Goal: Check status: Check status

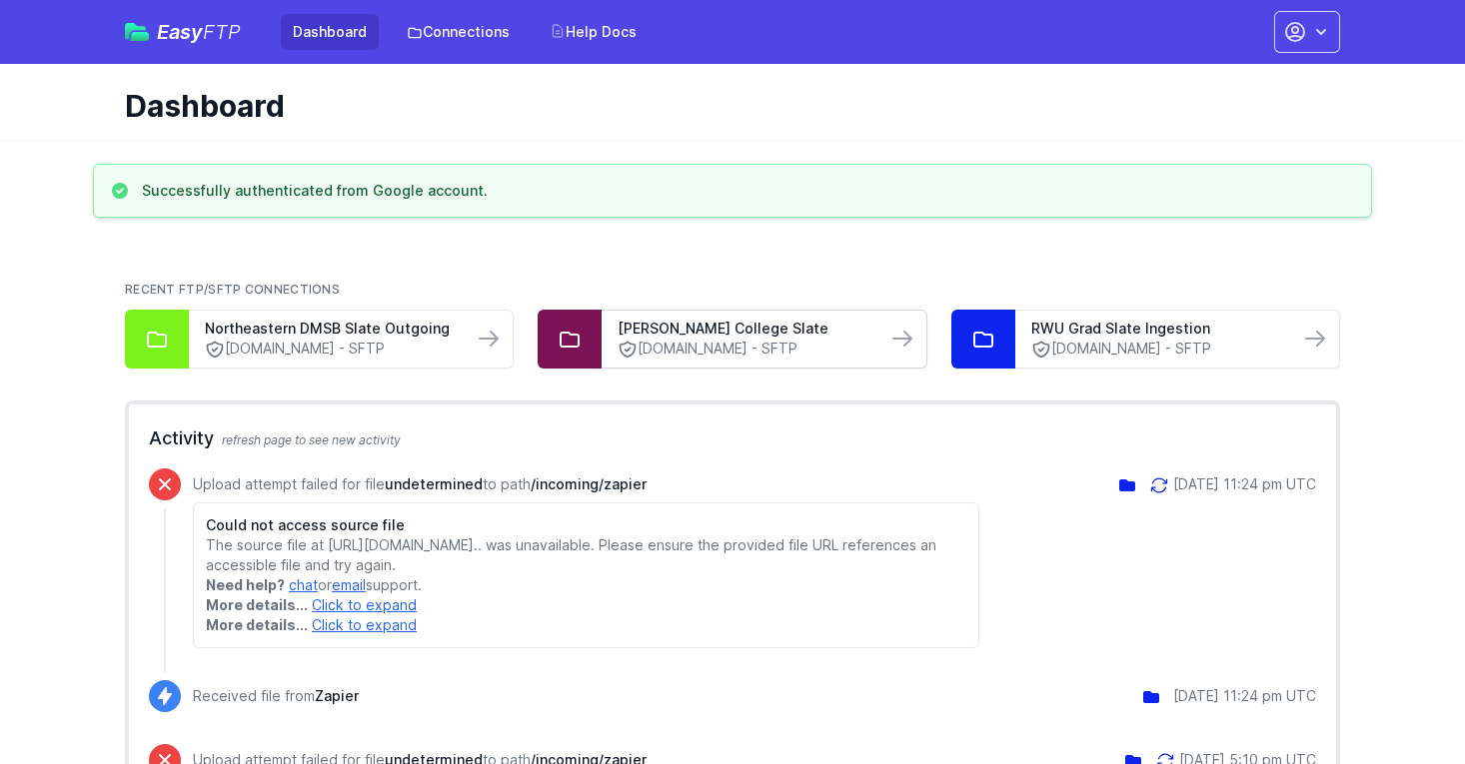
scroll to position [1, 0]
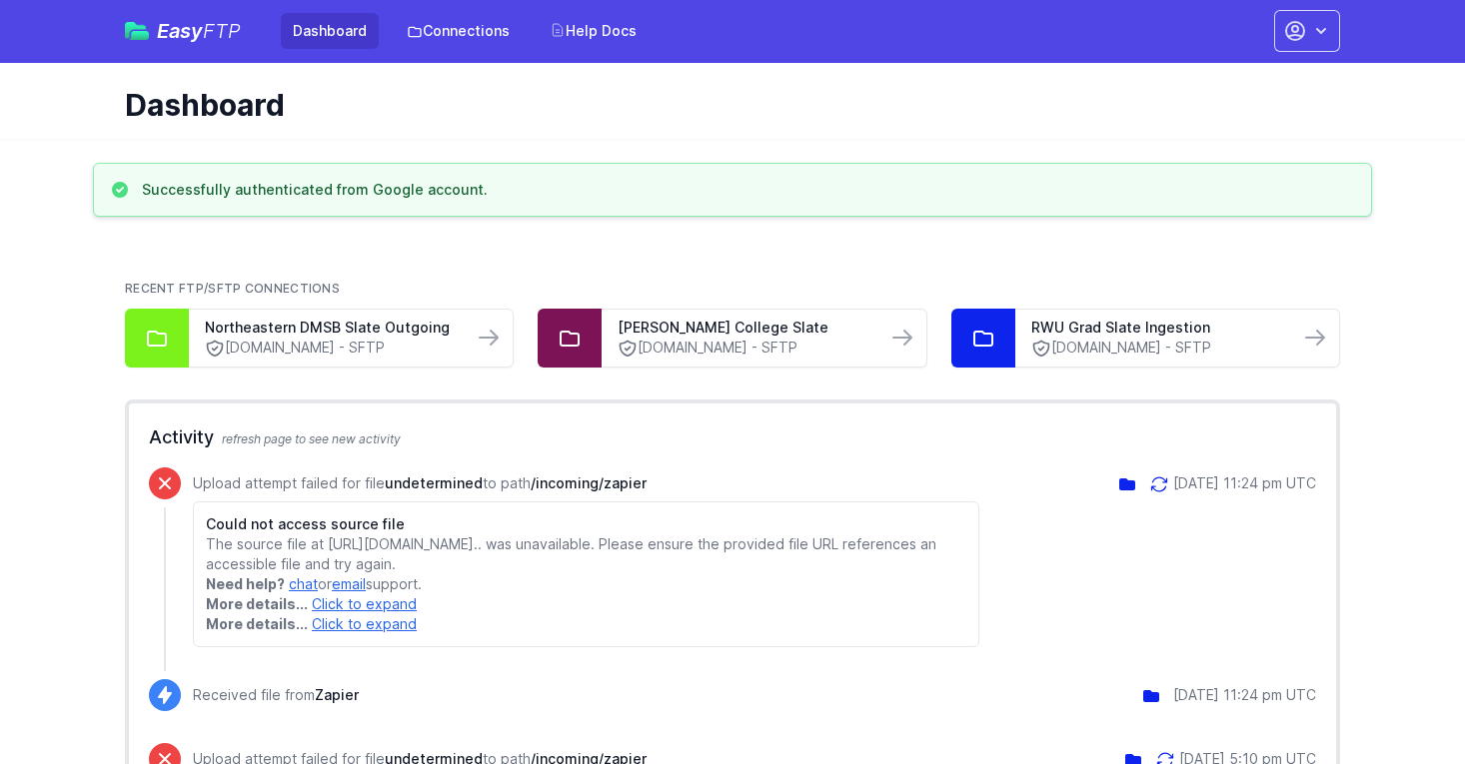
click at [324, 68] on div "Dashboard" at bounding box center [732, 101] width 1279 height 76
click at [330, 41] on link "Dashboard" at bounding box center [330, 31] width 98 height 36
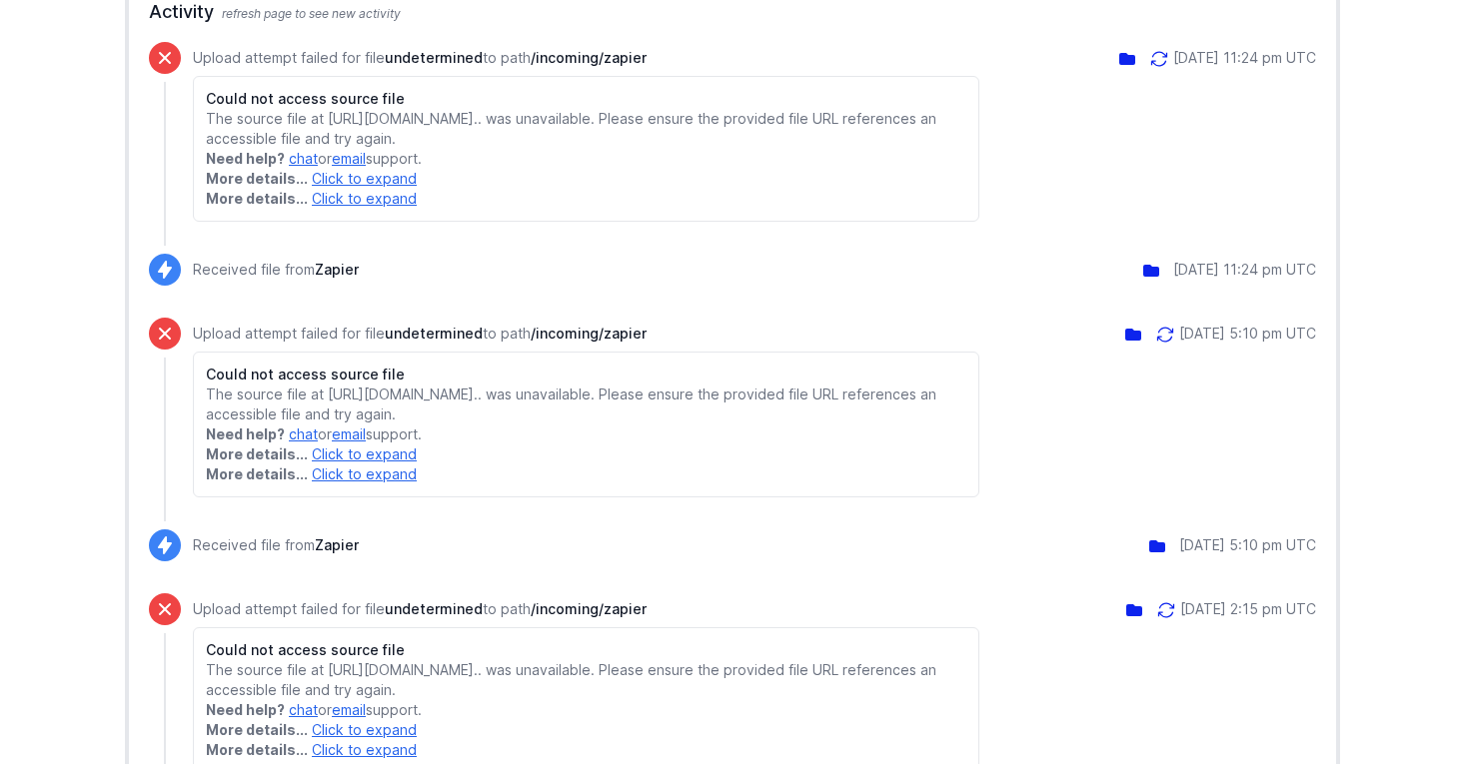
scroll to position [321, 0]
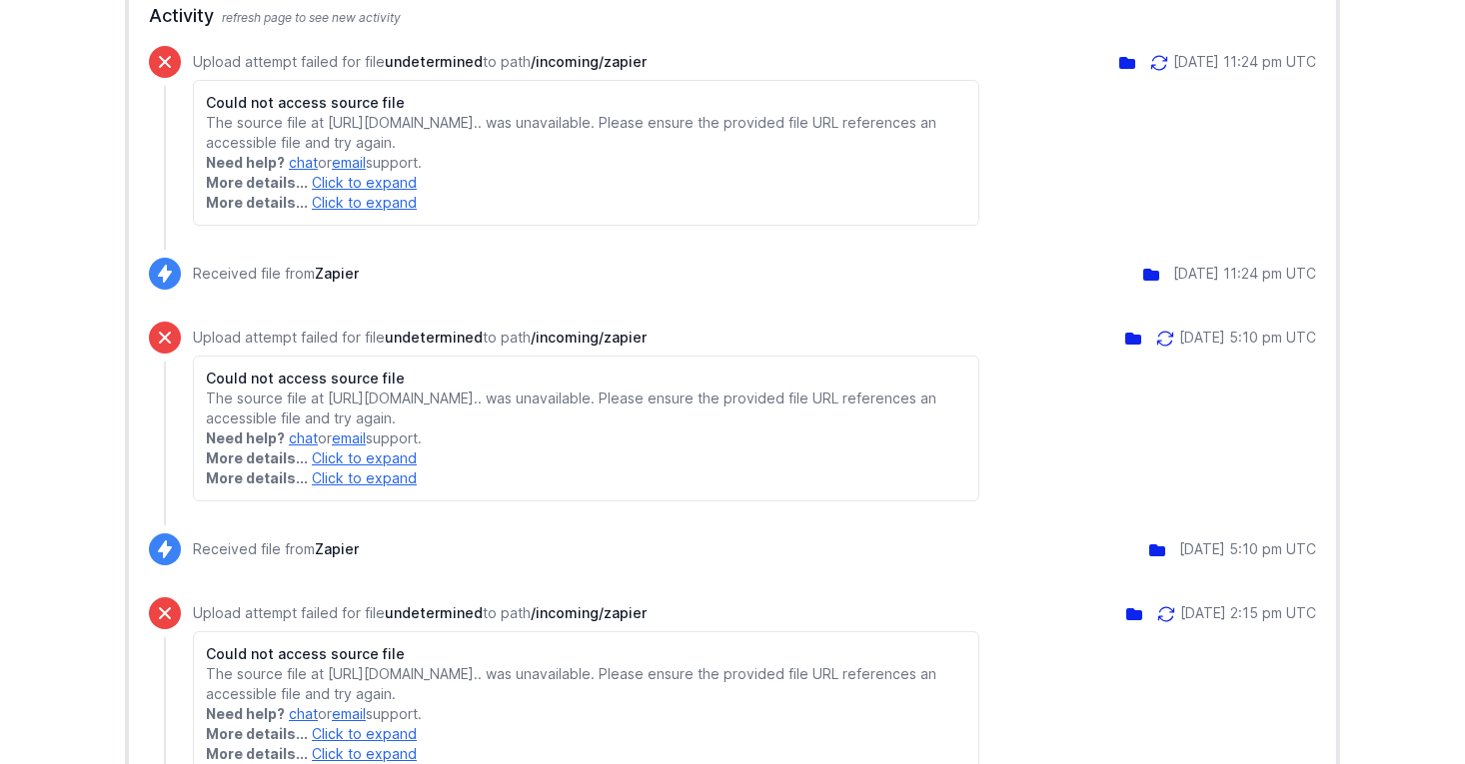
click at [1155, 349] on icon at bounding box center [1165, 339] width 20 height 20
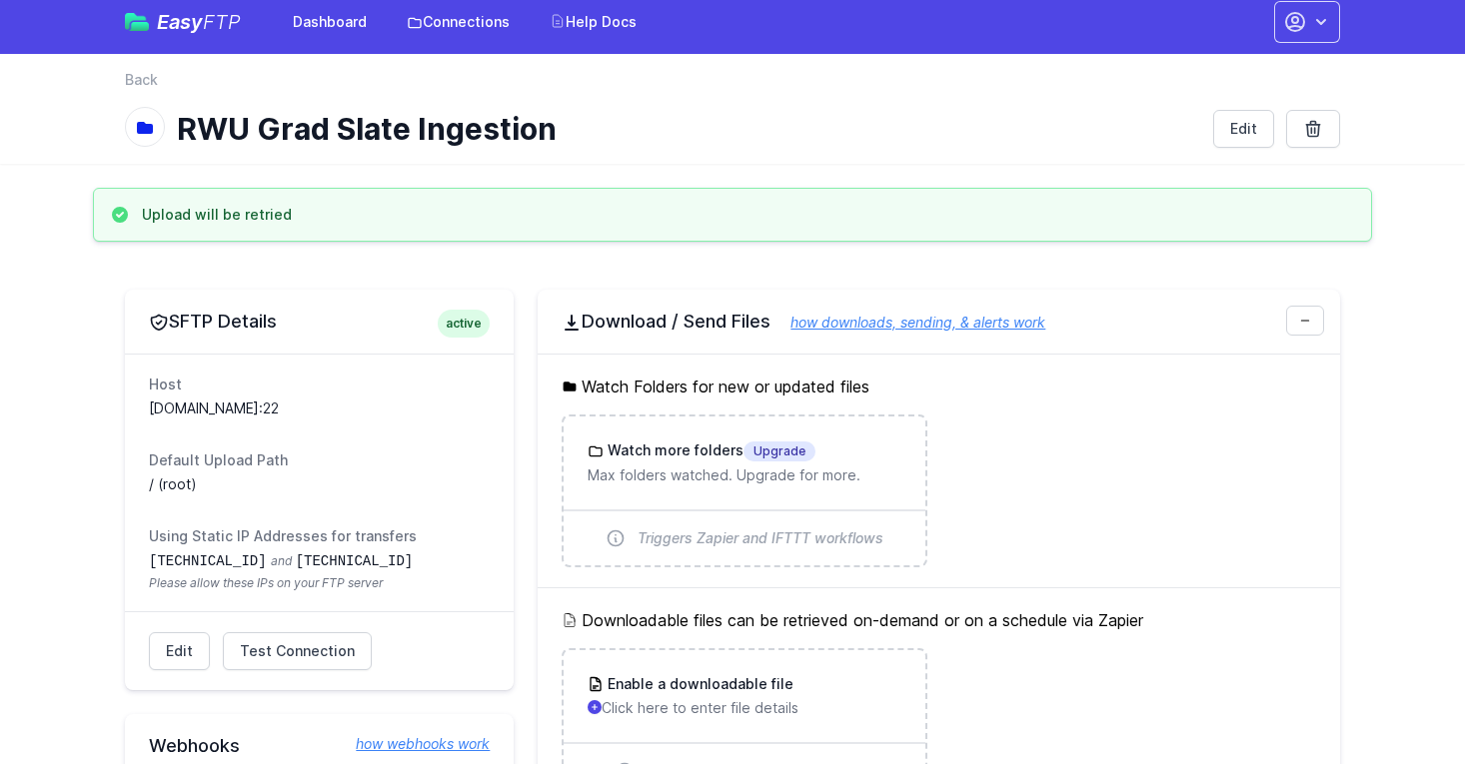
scroll to position [14, 0]
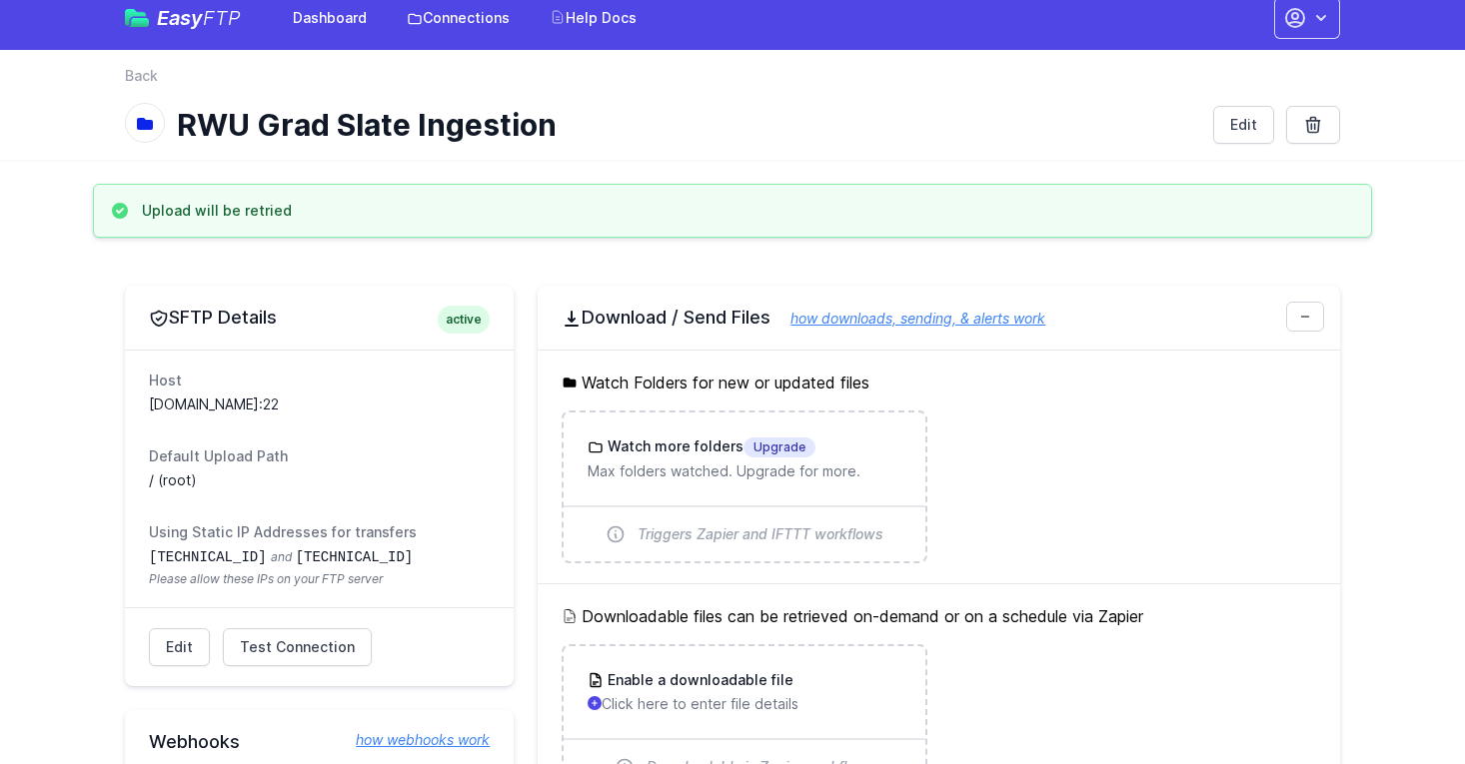
click at [212, 227] on div "Upload will be retried" at bounding box center [732, 211] width 1279 height 54
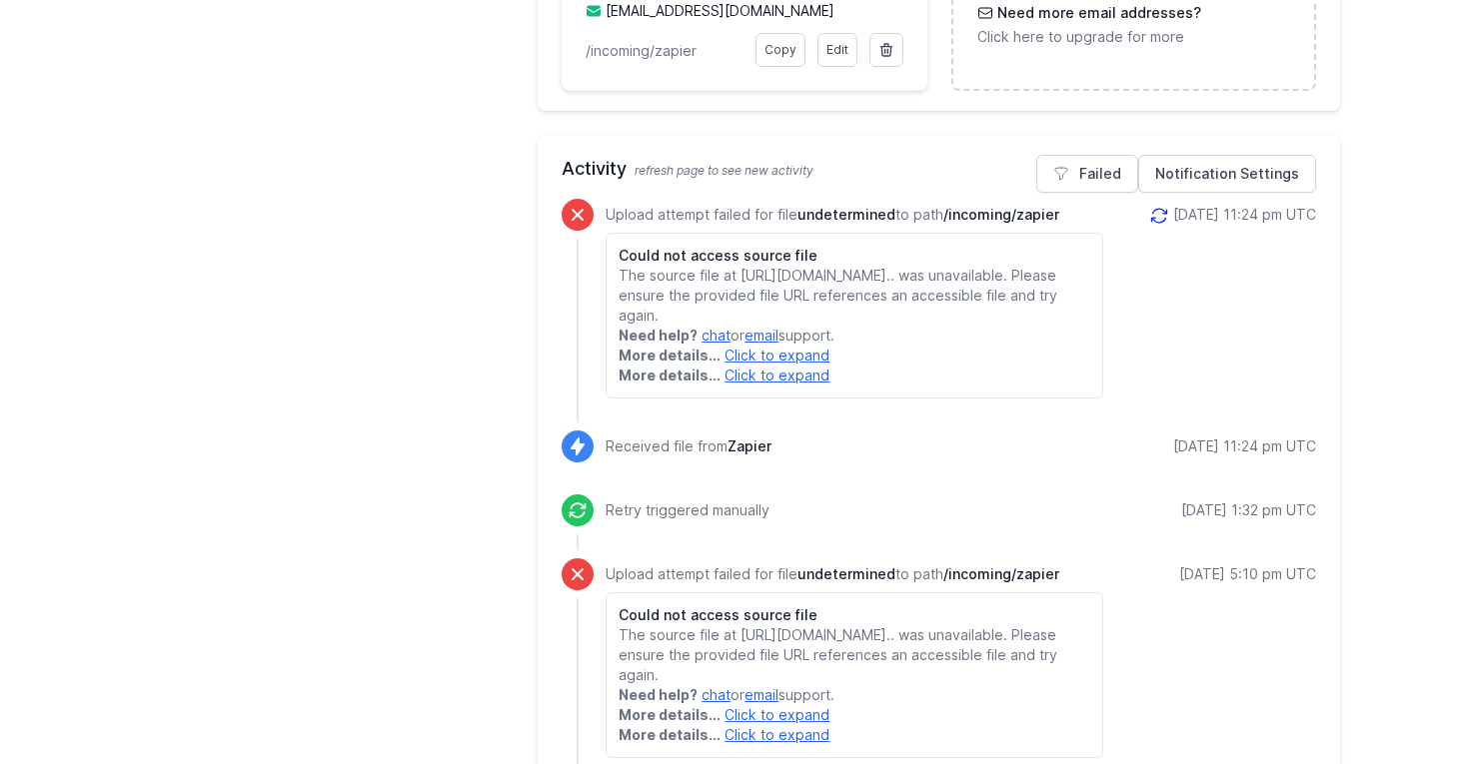
scroll to position [960, 0]
click at [626, 298] on p "The source file at [URL][DOMAIN_NAME].. was unavailable. Please ensure the prov…" at bounding box center [853, 298] width 471 height 60
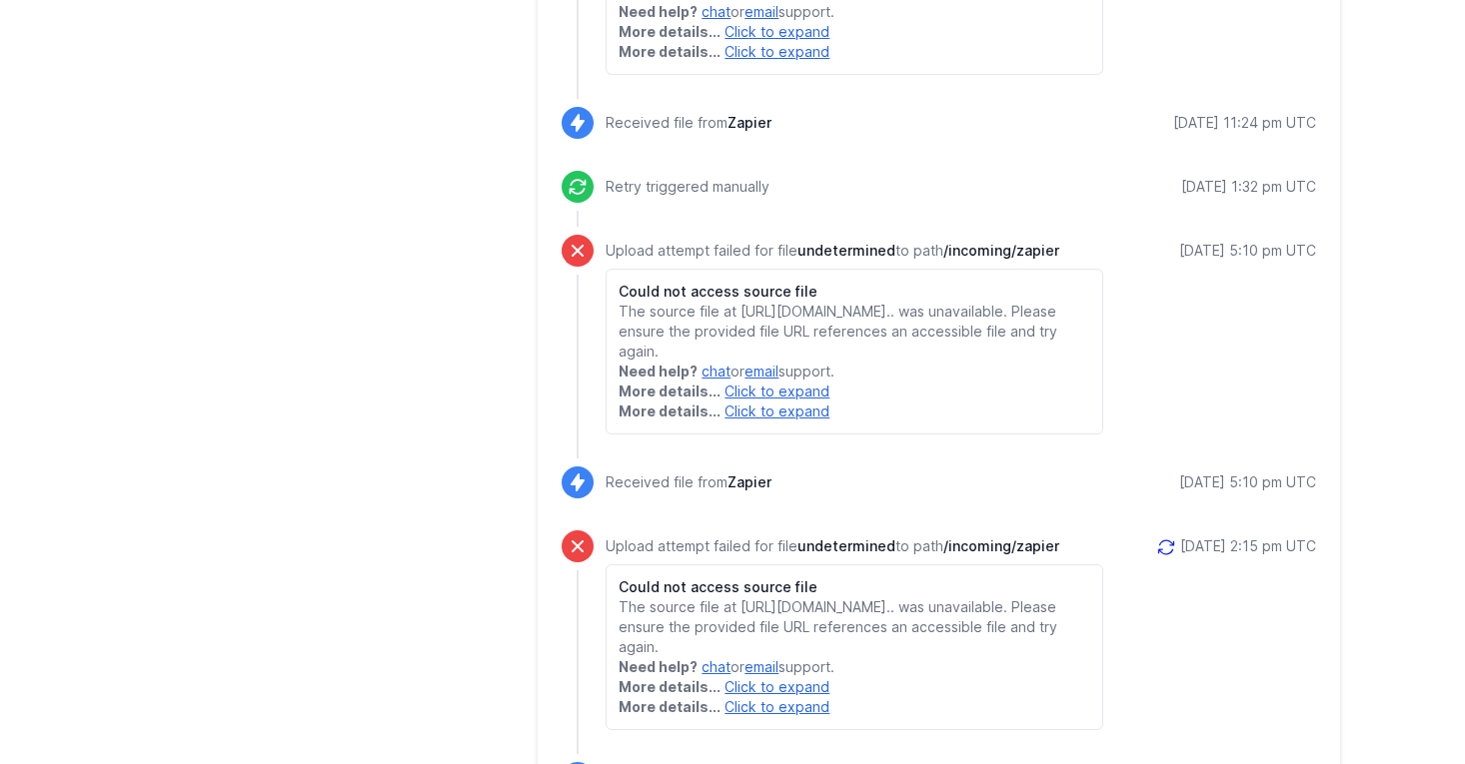
scroll to position [1298, 0]
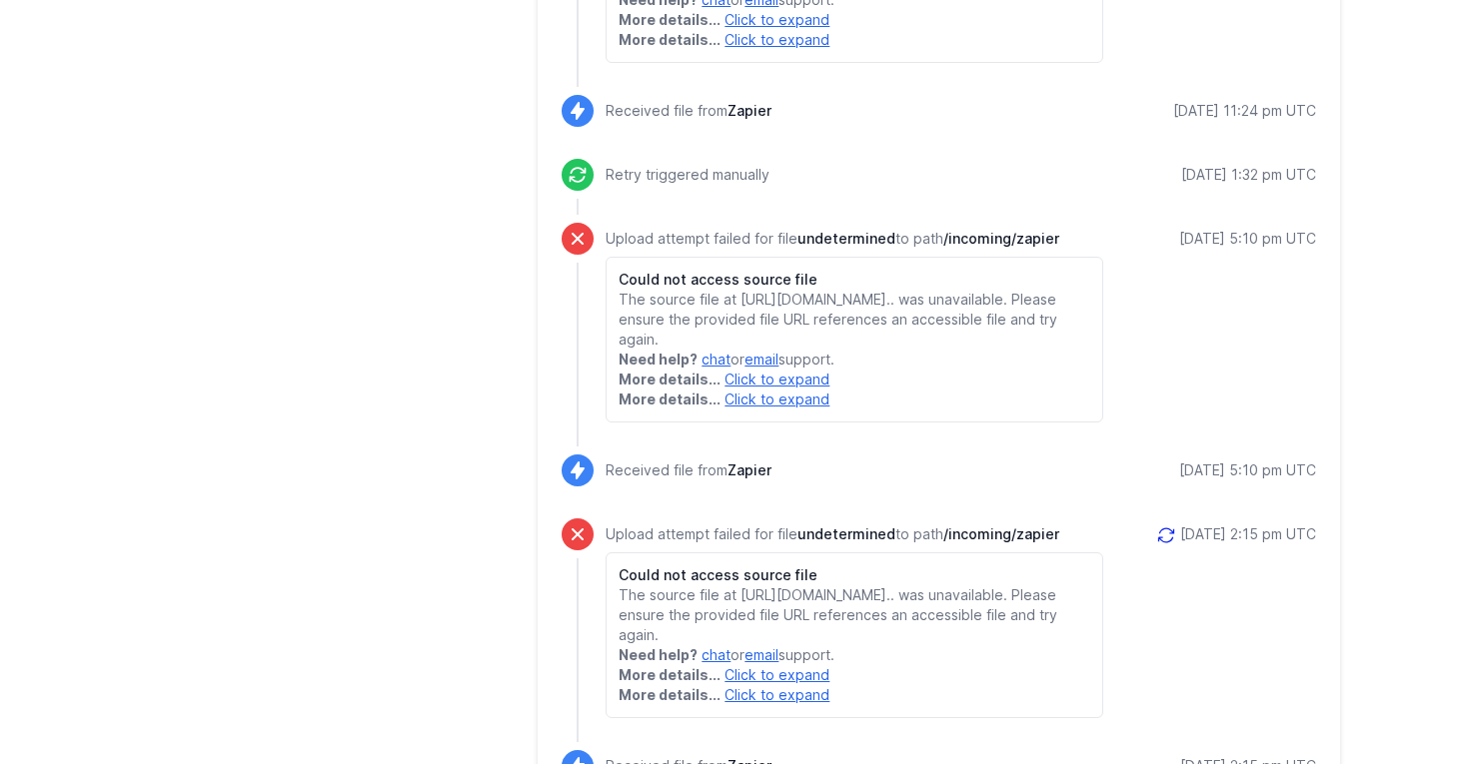
click at [781, 388] on link "Click to expand" at bounding box center [776, 379] width 105 height 17
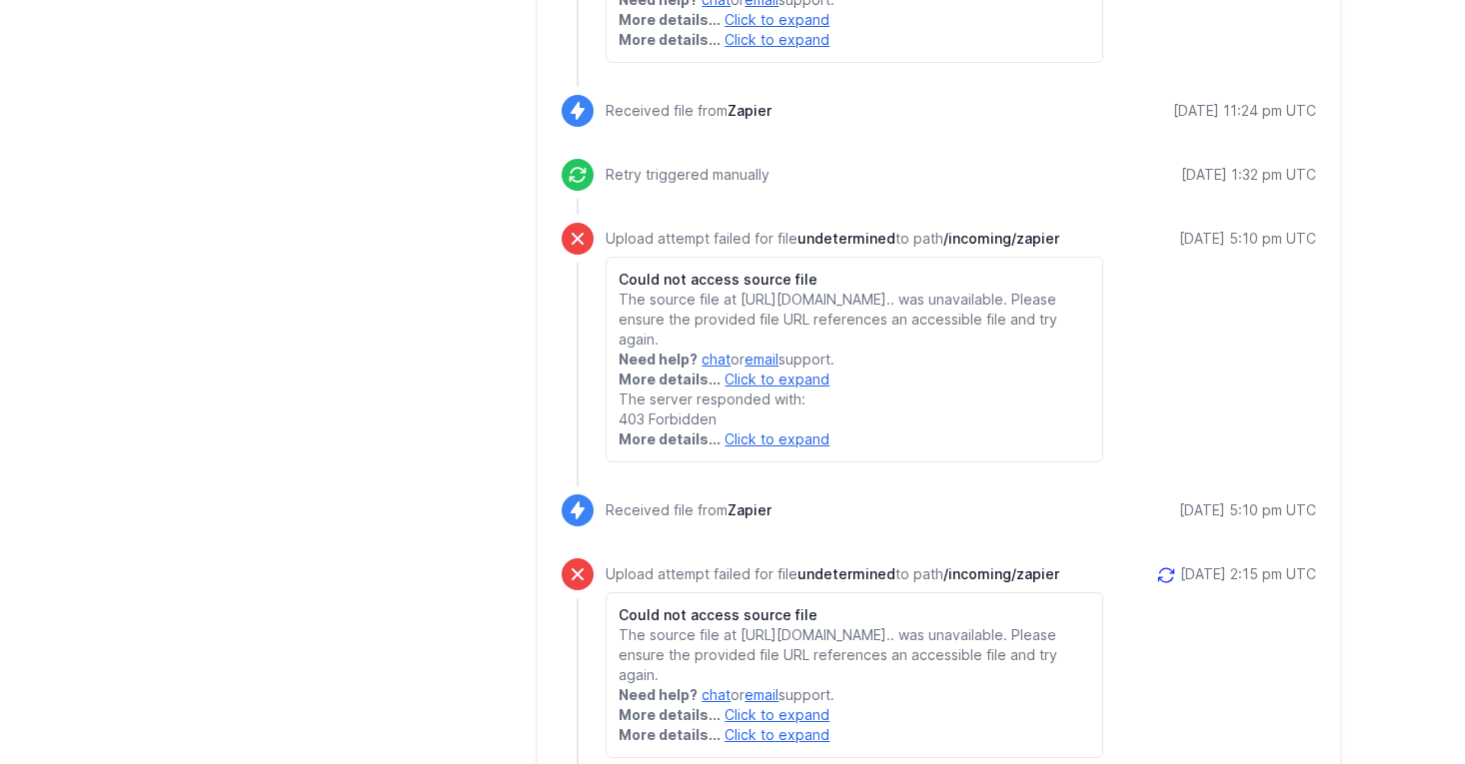
click at [770, 448] on link "Click to expand" at bounding box center [776, 439] width 105 height 17
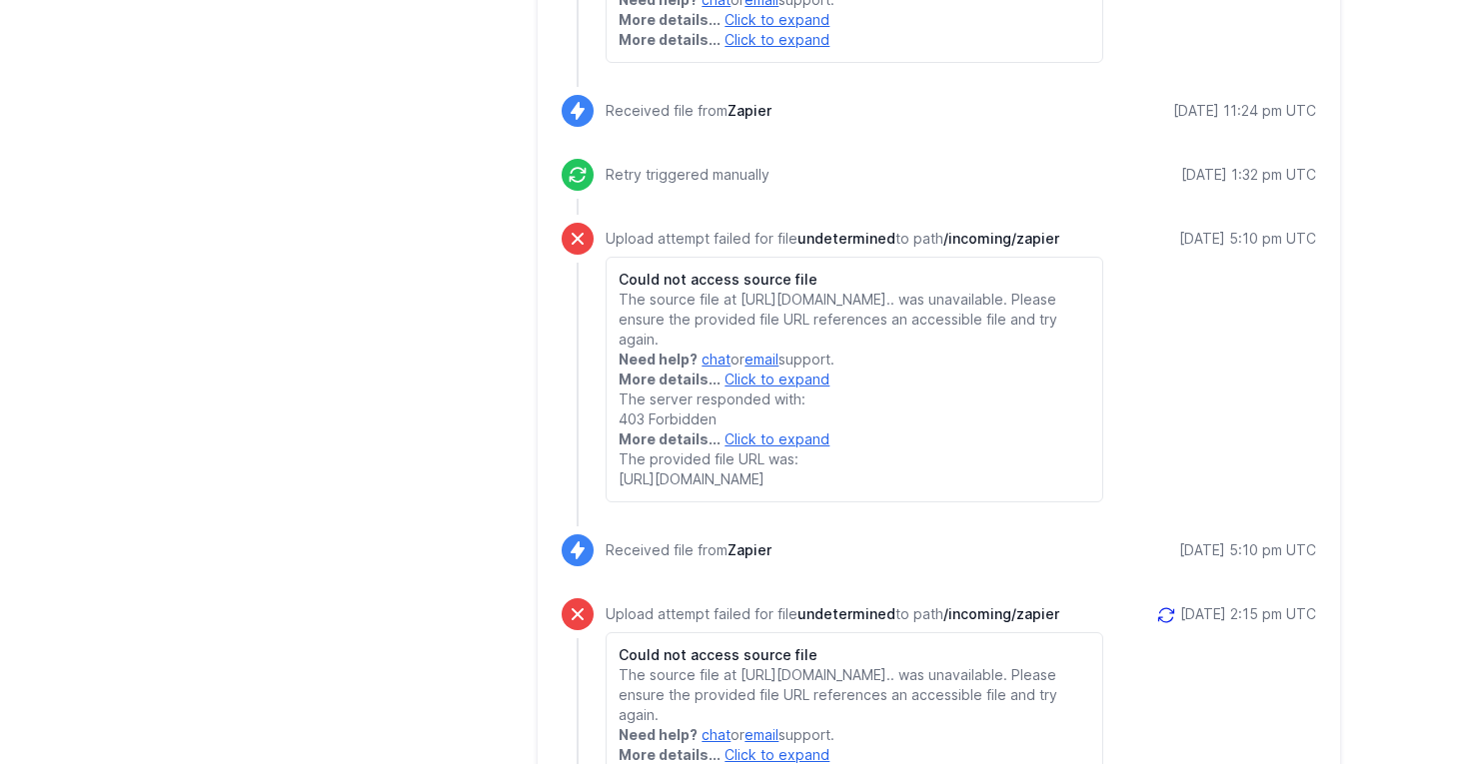
drag, startPoint x: 877, startPoint y: 539, endPoint x: 600, endPoint y: 512, distance: 279.1
click at [600, 503] on div "Upload attempt failed for file undetermined to path /incoming/zapier Could not …" at bounding box center [939, 363] width 754 height 280
click at [792, 488] on span "The provided file URL was: https://www.googleapis.com/drive/v2/files/1Dmr8Xjp9v…" at bounding box center [708, 469] width 180 height 37
drag, startPoint x: 878, startPoint y: 542, endPoint x: 614, endPoint y: 523, distance: 264.5
click at [614, 503] on div "Could not access source file The source file at https://www.googleapis.com/driv…" at bounding box center [854, 380] width 497 height 246
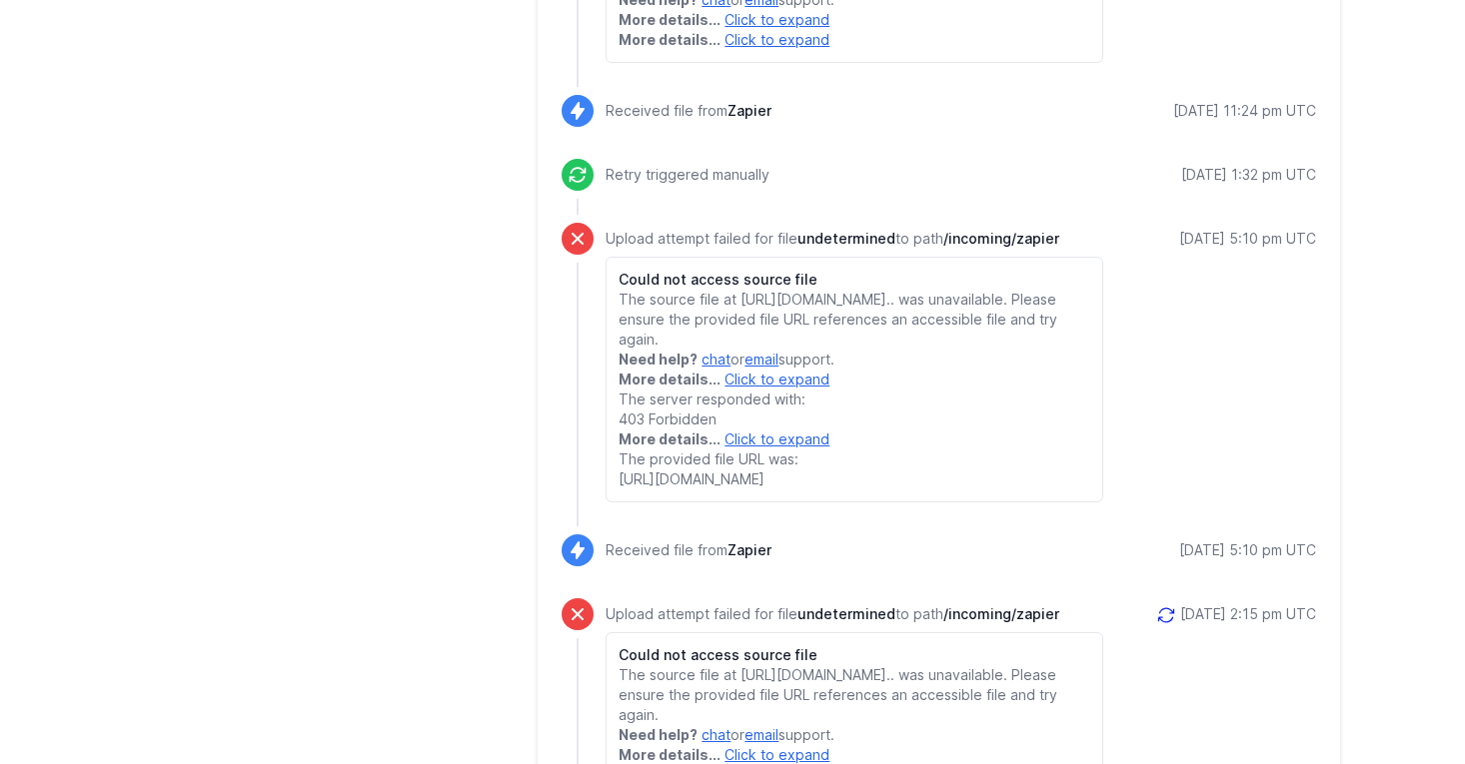
copy span "[URL][DOMAIN_NAME]"
